Goal: Information Seeking & Learning: Learn about a topic

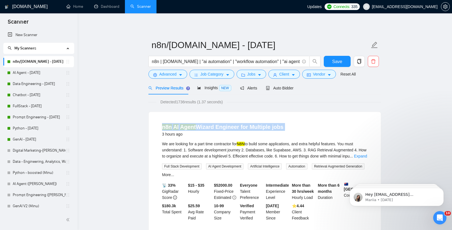
drag, startPoint x: 117, startPoint y: 128, endPoint x: 114, endPoint y: 134, distance: 6.6
drag, startPoint x: 114, startPoint y: 134, endPoint x: 113, endPoint y: 124, distance: 10.1
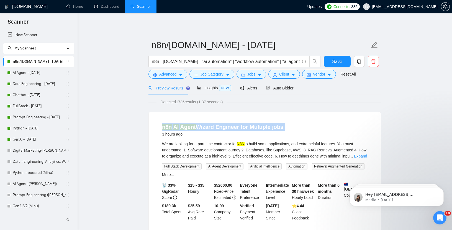
drag, startPoint x: 113, startPoint y: 124, endPoint x: 111, endPoint y: 136, distance: 11.6
drag, startPoint x: 111, startPoint y: 136, endPoint x: 110, endPoint y: 141, distance: 5.6
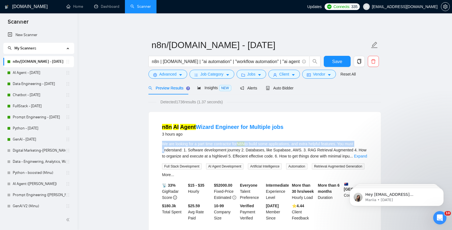
drag, startPoint x: 110, startPoint y: 141, endPoint x: 110, endPoint y: 149, distance: 7.2
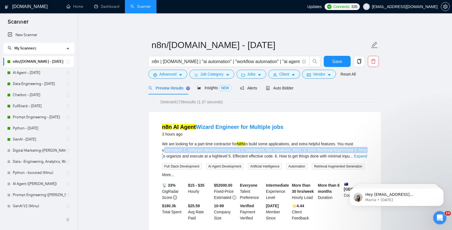
drag, startPoint x: 110, startPoint y: 149, endPoint x: 110, endPoint y: 153, distance: 4.4
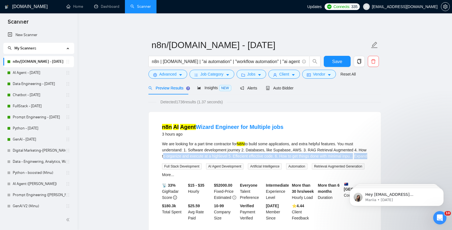
drag, startPoint x: 110, startPoint y: 153, endPoint x: 110, endPoint y: 159, distance: 5.8
drag, startPoint x: 110, startPoint y: 159, endPoint x: 110, endPoint y: 153, distance: 6.1
